Goal: Register for event/course

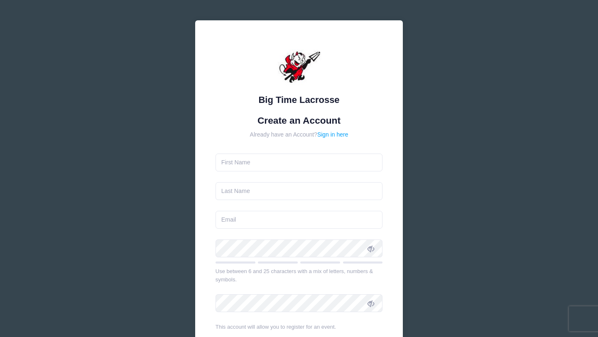
type input "[PERSON_NAME]"
type input "[EMAIL_ADDRESS][DOMAIN_NAME]"
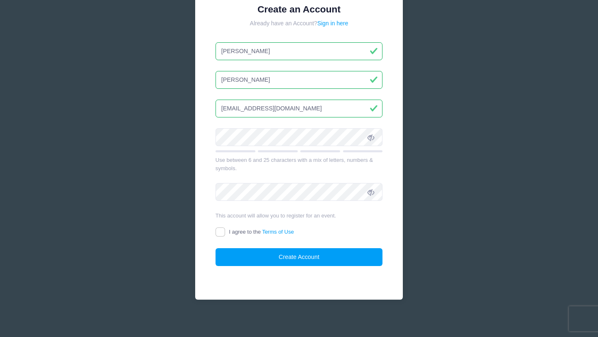
scroll to position [112, 0]
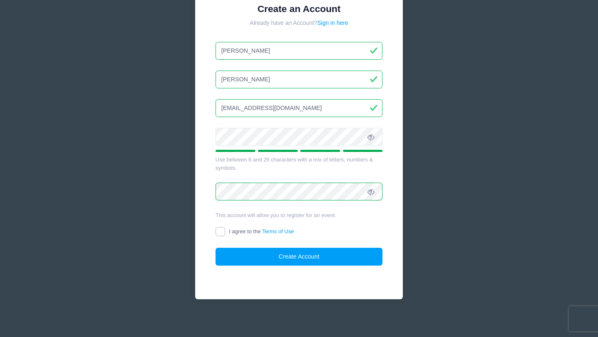
click at [222, 231] on input "I agree to the Terms of Use" at bounding box center [221, 232] width 10 height 10
checkbox input "true"
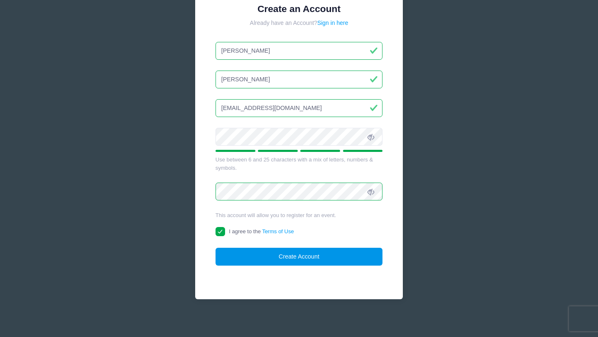
click at [261, 258] on button "Create Account" at bounding box center [299, 257] width 167 height 18
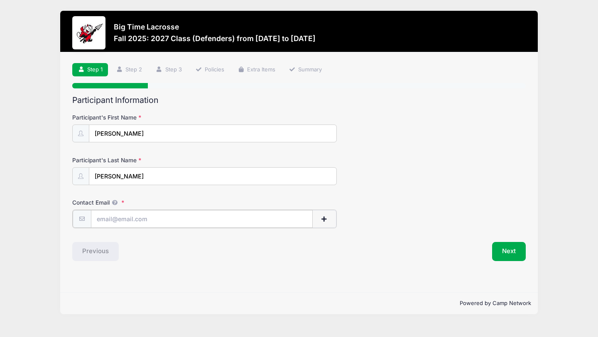
click at [102, 218] on input "Contact Email" at bounding box center [202, 219] width 222 height 18
type input "[EMAIL_ADDRESS][DOMAIN_NAME]"
click at [517, 251] on button "Next" at bounding box center [509, 250] width 34 height 19
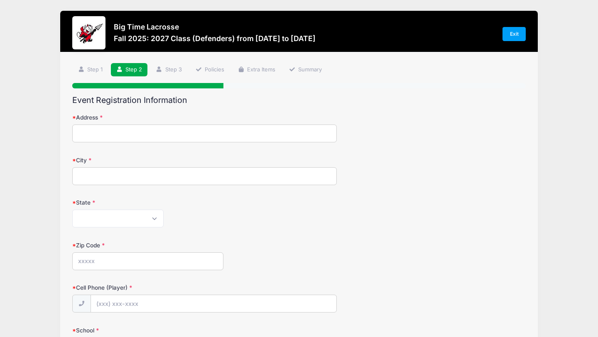
click at [150, 134] on input "Address" at bounding box center [204, 134] width 265 height 18
type input "[STREET_ADDRESS]"
type input "Cold Spring"
select select "NY"
type input "10516"
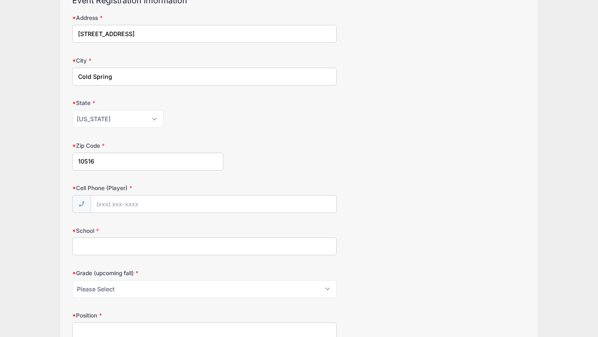
scroll to position [135, 0]
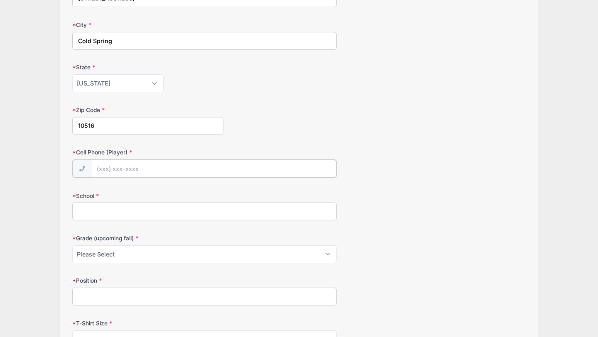
click at [183, 169] on input "Cell Phone (Player)" at bounding box center [214, 169] width 246 height 18
type input "[PHONE_NUMBER]"
click at [138, 209] on input "School" at bounding box center [204, 211] width 265 height 18
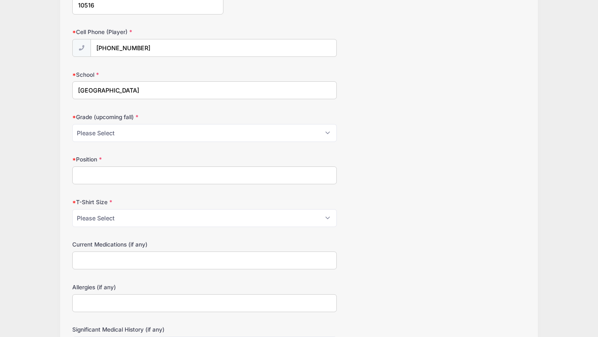
scroll to position [265, 0]
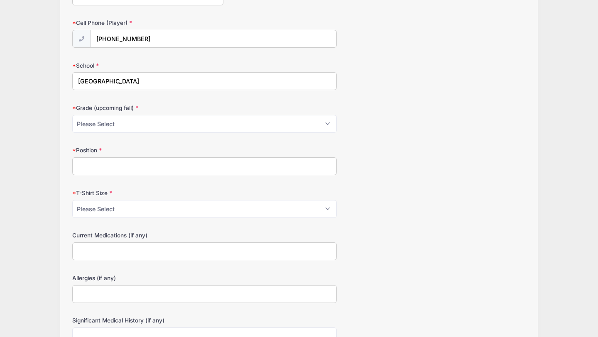
type input "[GEOGRAPHIC_DATA]"
click at [136, 125] on select "Please Select Pre-K 1st 2nd 3rd 4th 5th 6th 7th 8th 9th 10th 11th 12th" at bounding box center [204, 124] width 265 height 18
select select "10th"
click at [119, 162] on input "Position" at bounding box center [204, 167] width 265 height 18
type input "Defense"
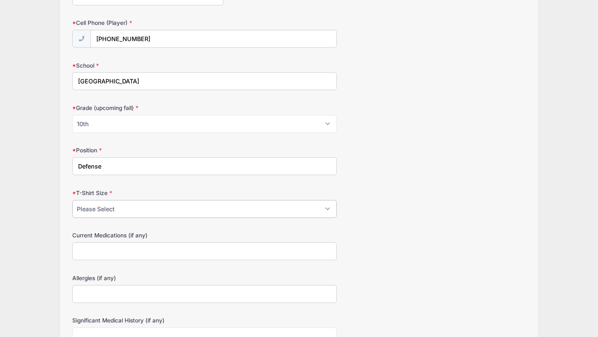
click at [101, 212] on select "Please Select Youth Small Youth Medium Youth Large Adult Small Adult Medium Adu…" at bounding box center [204, 209] width 265 height 18
select select "Adult Medium"
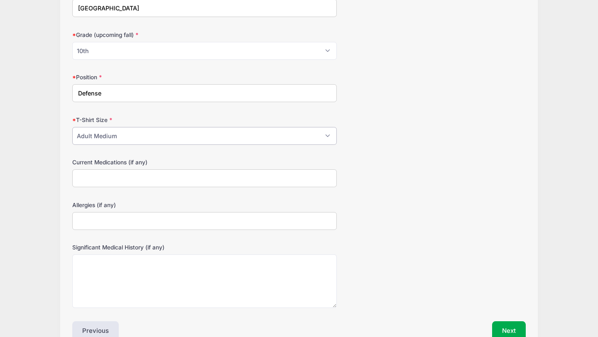
scroll to position [385, 0]
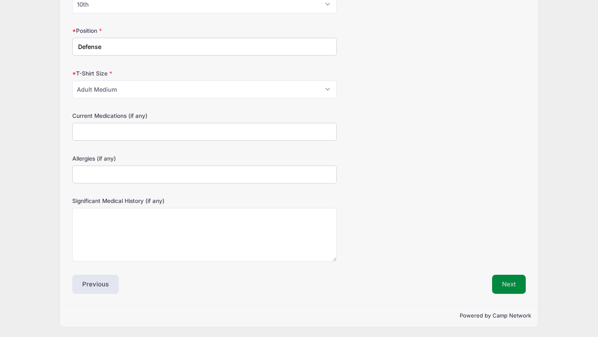
click at [517, 287] on button "Next" at bounding box center [509, 284] width 34 height 19
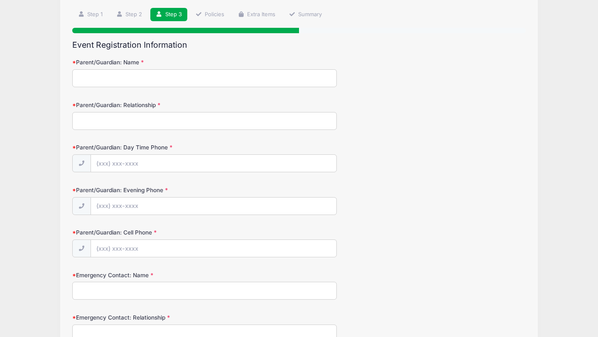
scroll to position [0, 0]
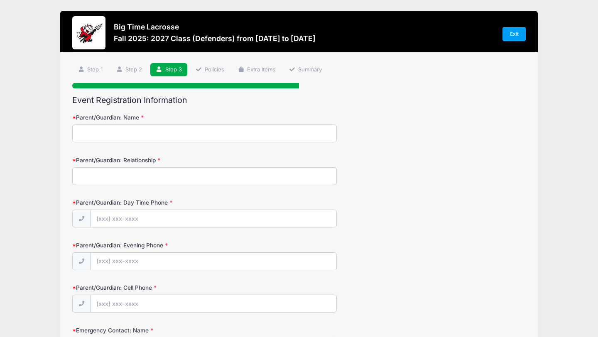
click at [180, 131] on input "Parent/Guardian: Name" at bounding box center [204, 134] width 265 height 18
type input "[PERSON_NAME]"
type input "Parent"
click at [150, 137] on input "[PERSON_NAME]" at bounding box center [204, 134] width 265 height 18
type input "[PERSON_NAME]"
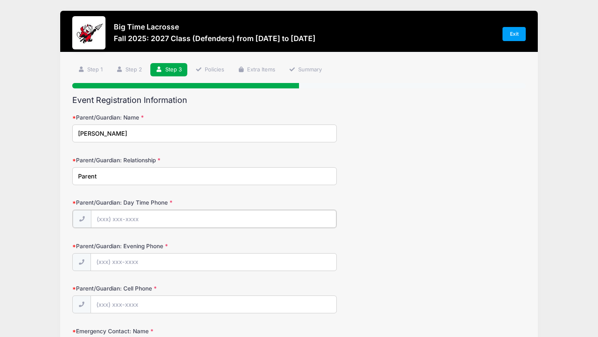
click at [123, 223] on input "Parent/Guardian: Day Time Phone" at bounding box center [214, 219] width 246 height 18
type input "[PHONE_NUMBER]"
click at [111, 263] on input "Parent/Guardian: Evening Phone" at bounding box center [214, 262] width 246 height 18
type input "[PHONE_NUMBER]"
click at [108, 308] on input "Parent/Guardian: Cell Phone" at bounding box center [214, 304] width 246 height 18
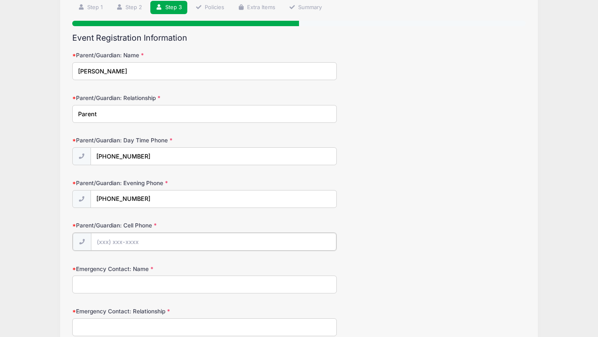
scroll to position [63, 0]
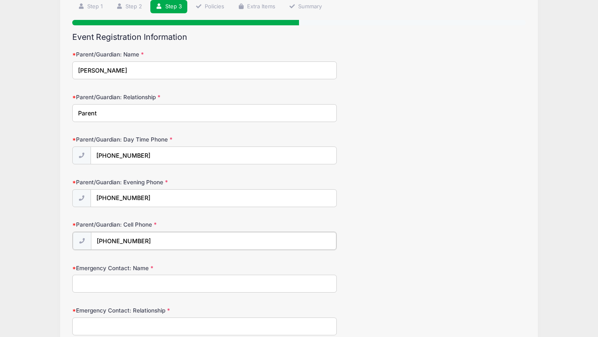
type input "[PHONE_NUMBER]"
click at [108, 288] on input "Emergency Contact: Name" at bounding box center [204, 283] width 265 height 18
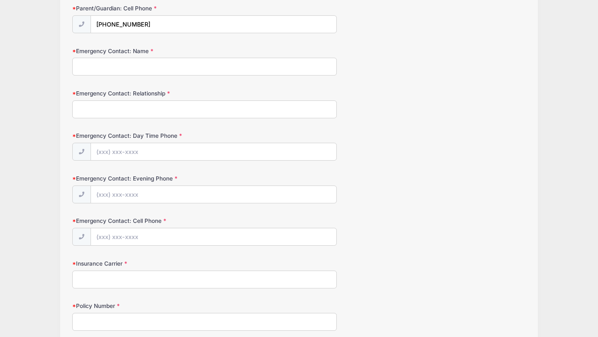
scroll to position [212, 0]
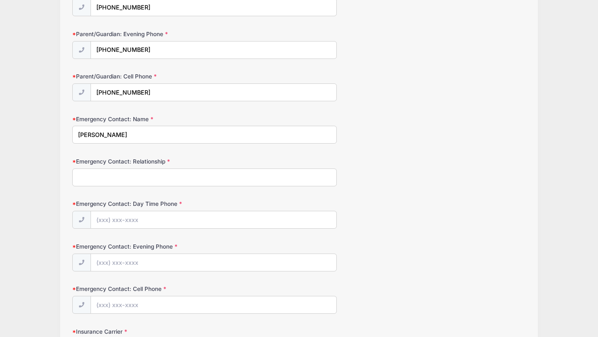
type input "[PERSON_NAME]"
click at [108, 177] on input "Emergency Contact: Relationship" at bounding box center [204, 178] width 265 height 18
type input "Parent"
click at [115, 217] on input "Emergency Contact: Day Time Phone" at bounding box center [214, 221] width 246 height 18
click at [135, 220] on input "[PHONE_NUMBER]" at bounding box center [214, 221] width 246 height 18
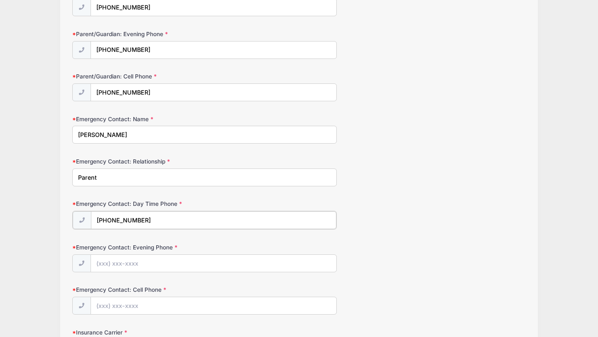
click at [135, 220] on input "[PHONE_NUMBER]" at bounding box center [214, 221] width 246 height 18
type input "[PHONE_NUMBER]"
click at [122, 264] on input "Emergency Contact: Evening Phone" at bounding box center [214, 263] width 246 height 18
paste input "[PHONE_NUMBER]"
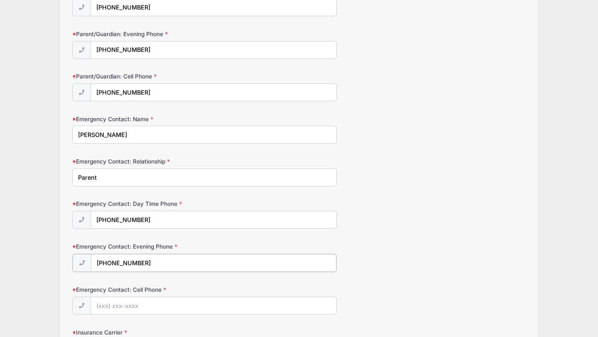
type input "[PHONE_NUMBER]"
click at [114, 306] on input "Emergency Contact: Cell Phone" at bounding box center [214, 306] width 246 height 18
paste input "[PHONE_NUMBER]"
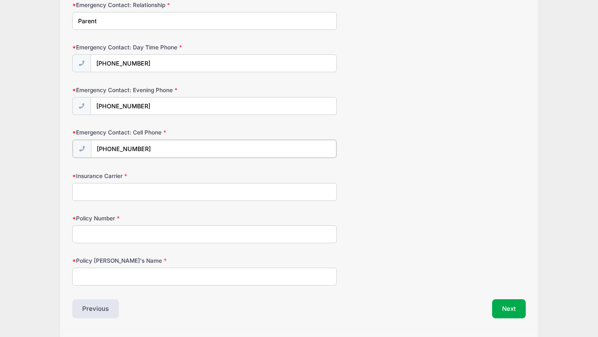
scroll to position [369, 0]
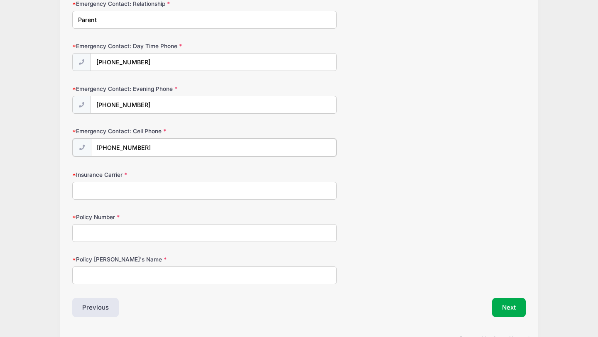
type input "[PHONE_NUMBER]"
click at [192, 188] on input "Insurance Carrier" at bounding box center [204, 190] width 265 height 18
type input "Cigna"
click at [170, 234] on input "Policy Number" at bounding box center [204, 233] width 265 height 18
type input "3211888"
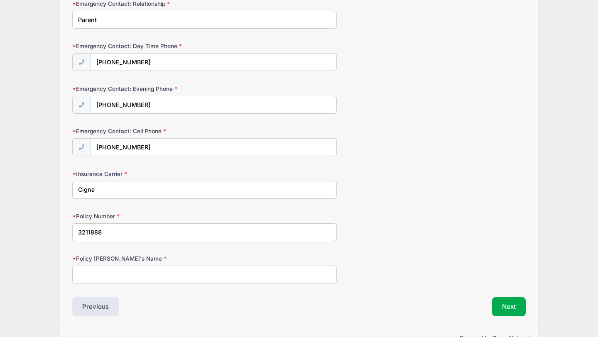
click at [158, 272] on input "Policy [PERSON_NAME]'s Name" at bounding box center [204, 275] width 265 height 18
type input "[PERSON_NAME]"
click at [509, 307] on button "Next" at bounding box center [509, 307] width 34 height 19
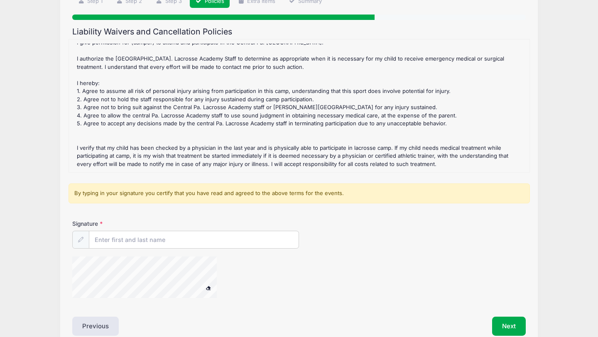
scroll to position [70, 0]
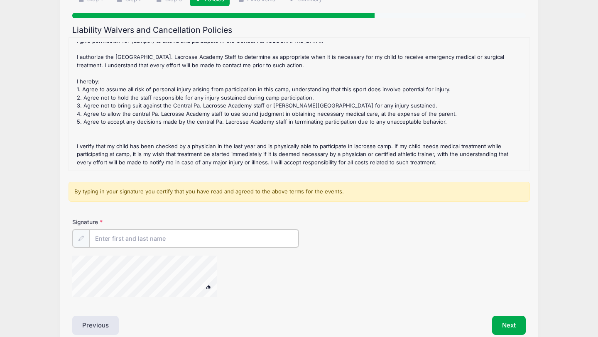
click at [116, 238] on input "Signature" at bounding box center [193, 239] width 209 height 18
type input "[PERSON_NAME]"
click at [261, 283] on div at bounding box center [223, 277] width 303 height 44
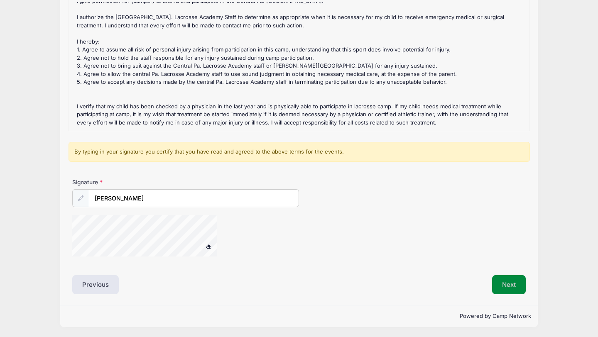
click at [507, 282] on button "Next" at bounding box center [509, 285] width 34 height 19
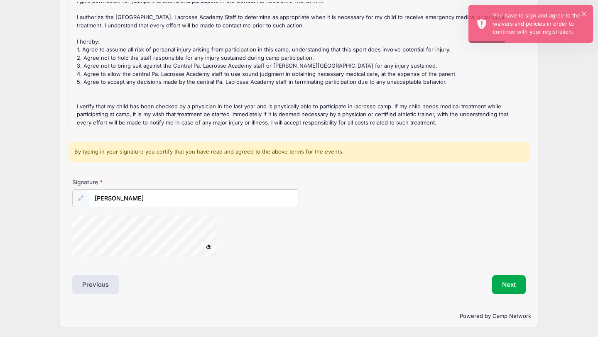
click at [79, 199] on icon at bounding box center [80, 198] width 5 height 5
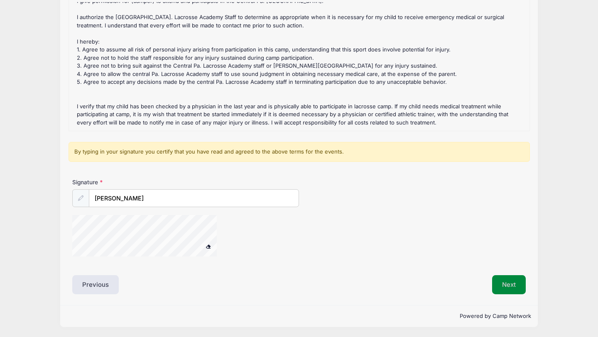
click at [504, 283] on button "Next" at bounding box center [509, 285] width 34 height 19
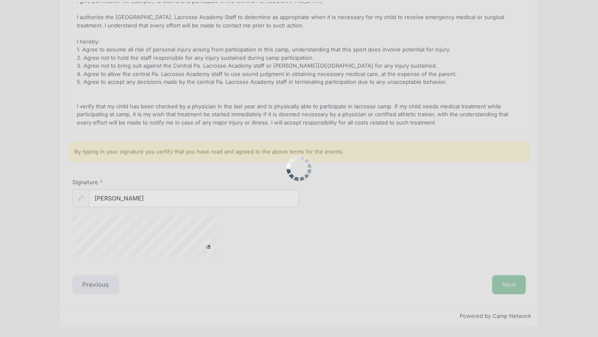
scroll to position [0, 0]
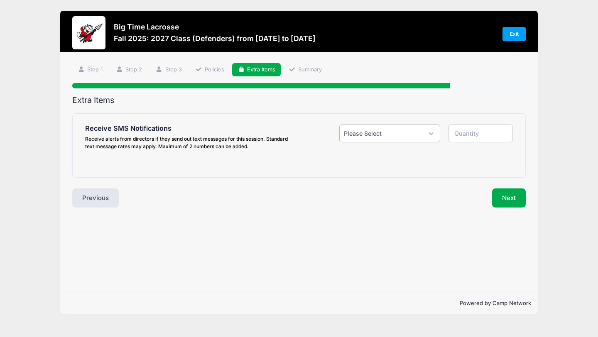
click at [392, 140] on select "Please Select Yes ($0.00) No" at bounding box center [390, 134] width 101 height 18
select select "1"
type input "1"
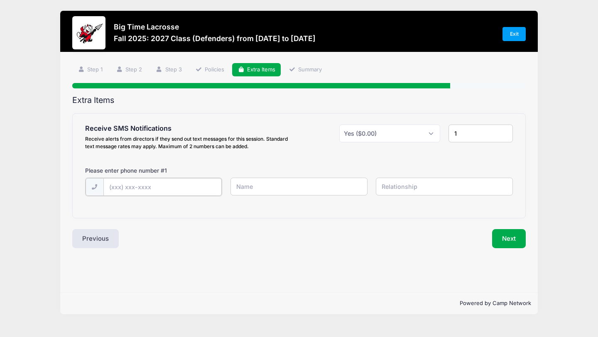
click at [153, 185] on input "text" at bounding box center [162, 187] width 118 height 18
type input "[PHONE_NUMBER]"
click at [252, 188] on input "text" at bounding box center [300, 187] width 138 height 18
type input "[PERSON_NAME]"
click at [406, 191] on input "text" at bounding box center [445, 187] width 138 height 18
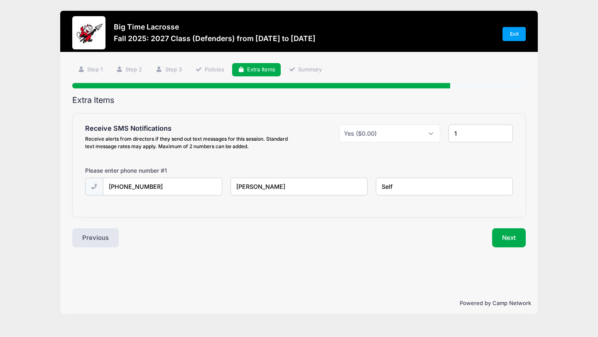
type input "Self"
drag, startPoint x: 177, startPoint y: 188, endPoint x: 71, endPoint y: 185, distance: 106.0
click at [71, 185] on div "Step 5 /7 Step 1 Step 2 Step 3 Policies Extra Items Summary Participant Informa…" at bounding box center [299, 172] width 478 height 240
type input "[PHONE_NUMBER]"
click at [511, 238] on button "Next" at bounding box center [509, 238] width 34 height 19
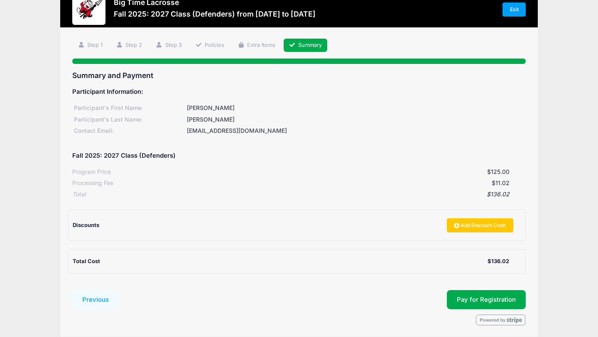
scroll to position [57, 0]
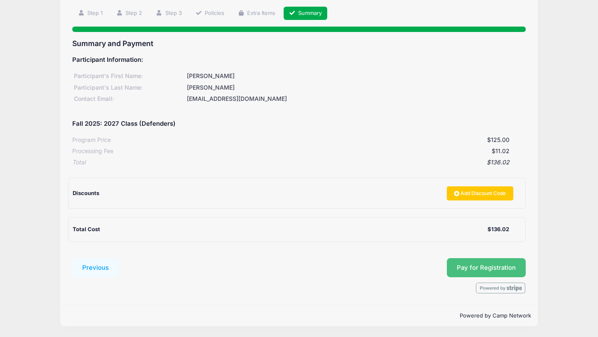
click at [469, 267] on button "Pay for Registration" at bounding box center [486, 268] width 79 height 19
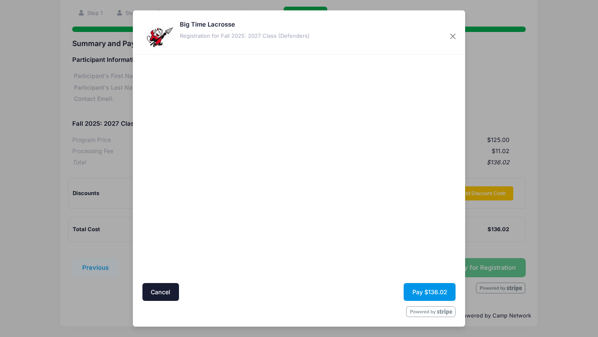
click at [430, 291] on button "Pay $136.02" at bounding box center [430, 292] width 52 height 18
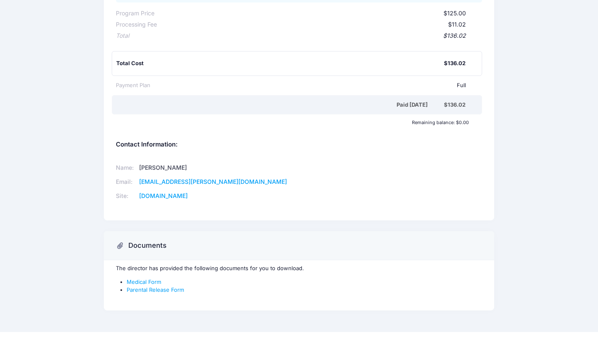
scroll to position [182, 0]
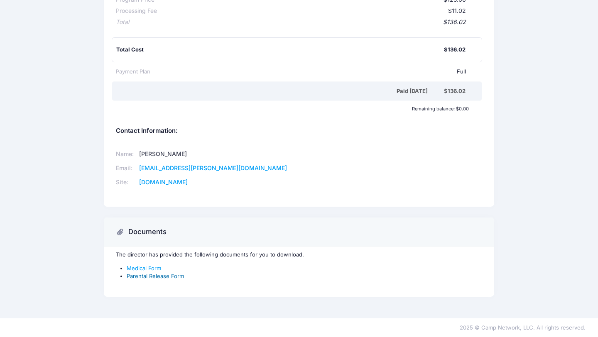
click at [156, 277] on link "Parental Release Form" at bounding box center [155, 276] width 57 height 7
click at [139, 268] on link "Medical Form" at bounding box center [144, 268] width 34 height 7
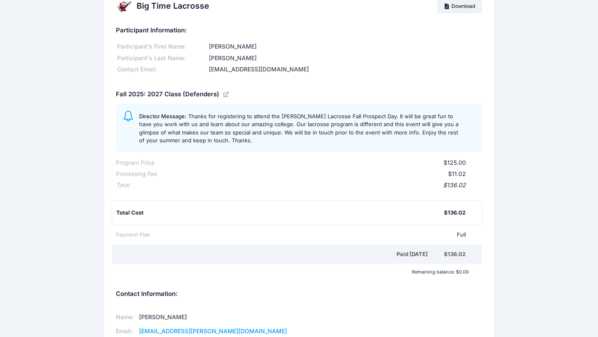
scroll to position [0, 0]
